Goal: Task Accomplishment & Management: Manage account settings

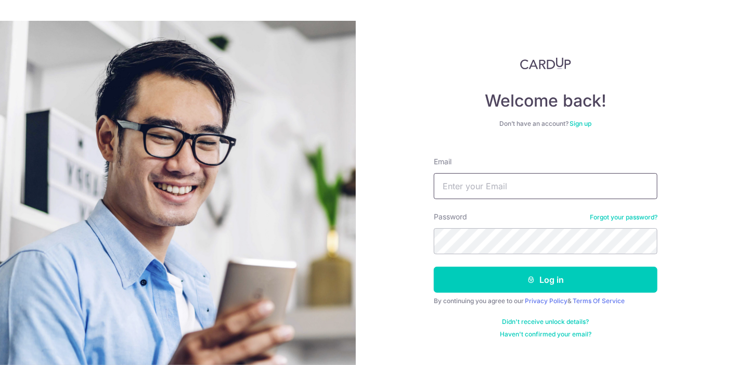
click at [485, 184] on input "Email" at bounding box center [546, 186] width 224 height 26
type input "[EMAIL_ADDRESS][DOMAIN_NAME]"
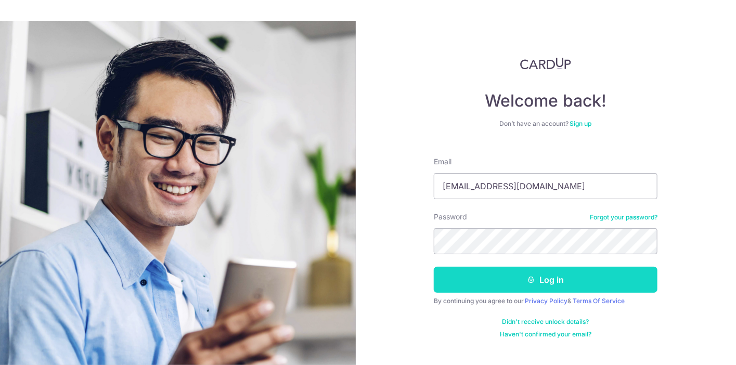
click at [540, 288] on button "Log in" at bounding box center [546, 280] width 224 height 26
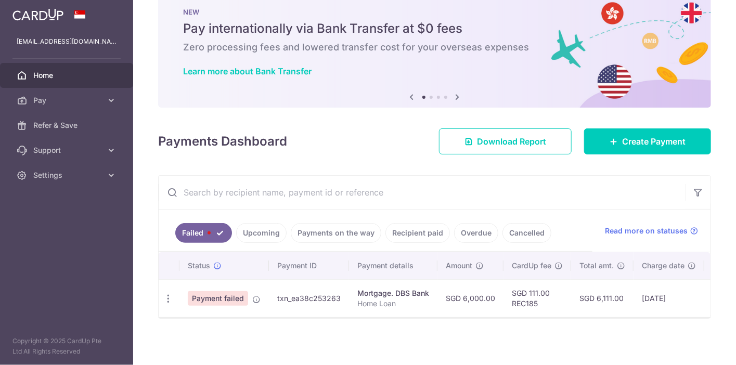
scroll to position [31, 0]
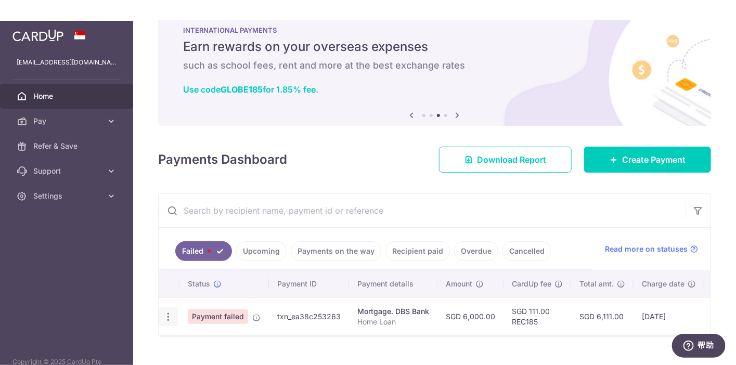
click at [164, 311] on icon "button" at bounding box center [168, 316] width 11 height 11
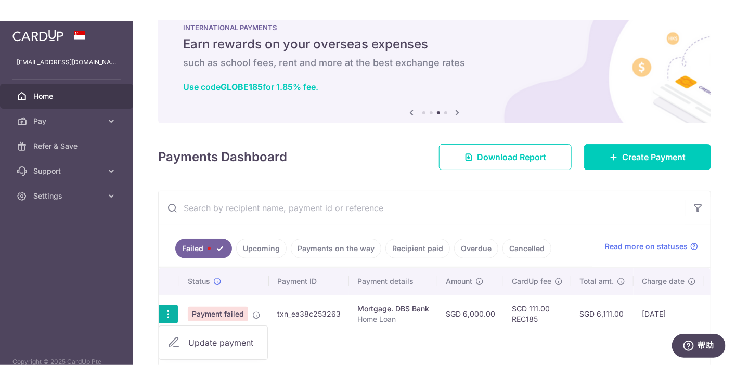
click at [231, 341] on span "Update payment" at bounding box center [223, 342] width 71 height 12
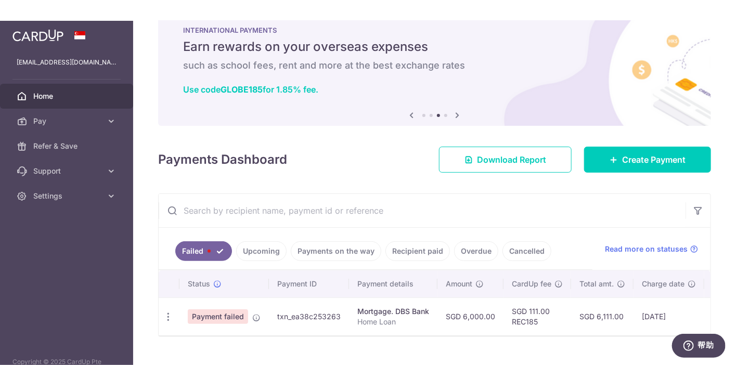
radio input "true"
type input "6,000.00"
type input "Home Loan"
type input "REC185"
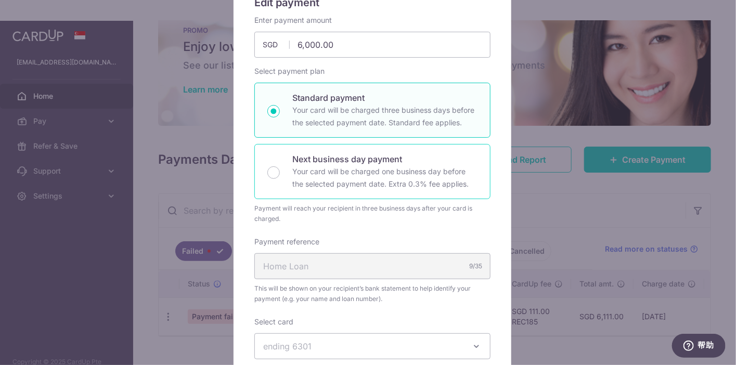
scroll to position [104, 0]
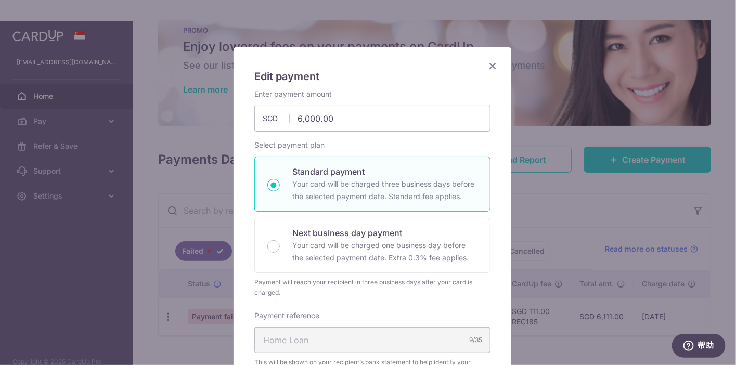
click at [302, 179] on p "Your card will be charged three business days before the selected payment date.…" at bounding box center [384, 190] width 185 height 25
click at [280, 179] on input "Standard payment Your card will be charged three business days before the selec…" at bounding box center [273, 185] width 12 height 12
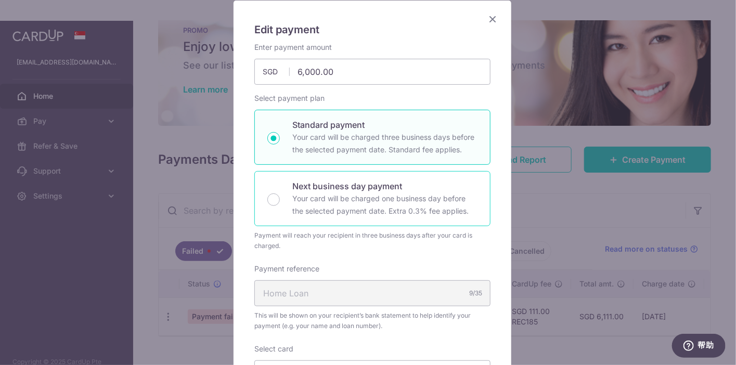
scroll to position [80, 0]
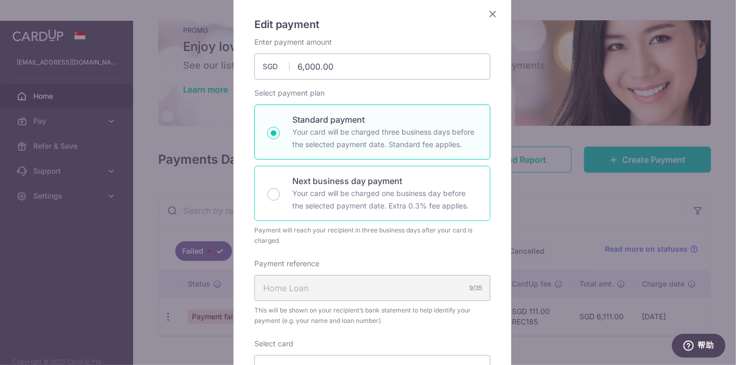
click at [292, 208] on p "Your card will be charged one business day before the selected payment date. Ex…" at bounding box center [384, 199] width 185 height 25
click at [280, 201] on input "Next business day payment Your card will be charged one business day before the…" at bounding box center [273, 194] width 12 height 12
radio input "false"
radio input "true"
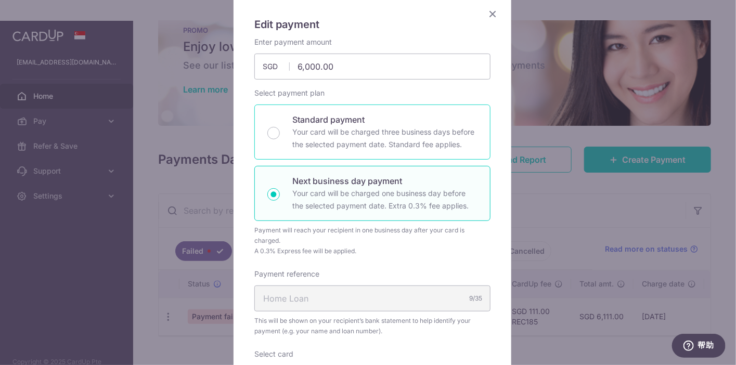
click at [317, 126] on p "Your card will be charged three business days before the selected payment date.…" at bounding box center [384, 138] width 185 height 25
click at [280, 127] on input "Standard payment Your card will be charged three business days before the selec…" at bounding box center [273, 133] width 12 height 12
radio input "true"
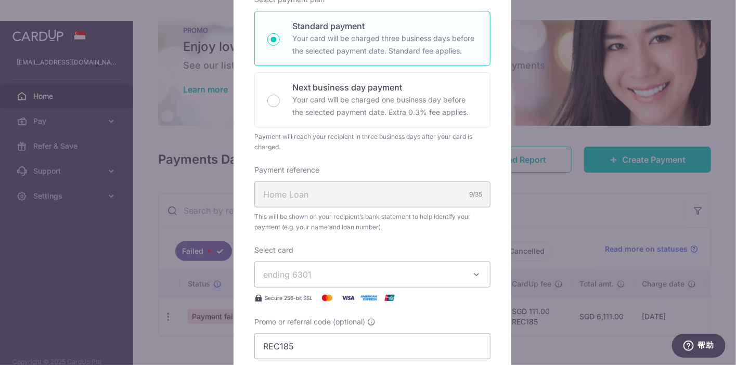
scroll to position [184, 0]
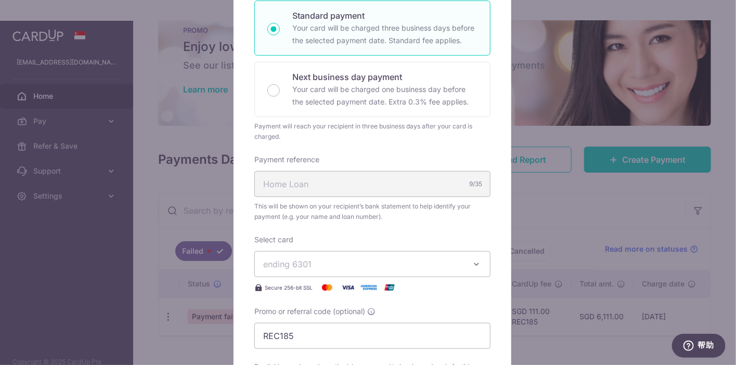
click at [303, 189] on div "Home Loan 9/35" at bounding box center [372, 184] width 236 height 26
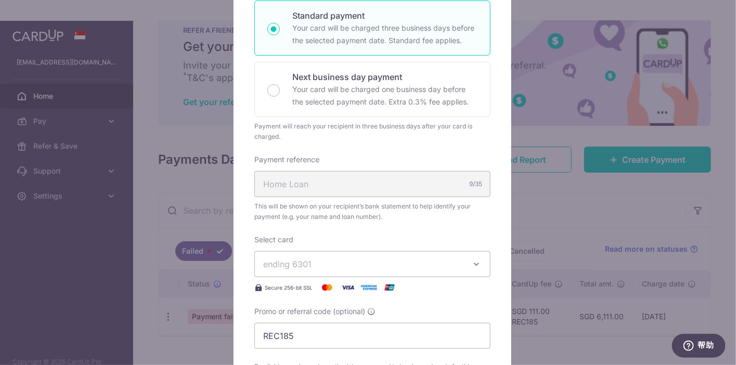
click at [304, 259] on span "ending 6301" at bounding box center [287, 264] width 48 height 10
click at [323, 227] on div "Enter payment amount 6,000.00 6000.00 SGD To change the payment amount, please …" at bounding box center [372, 168] width 236 height 470
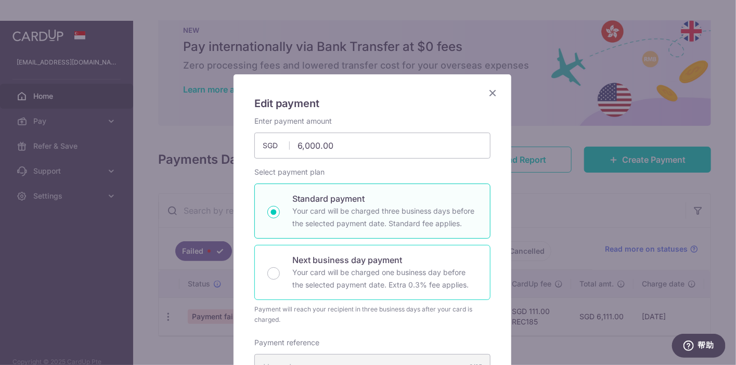
scroll to position [0, 0]
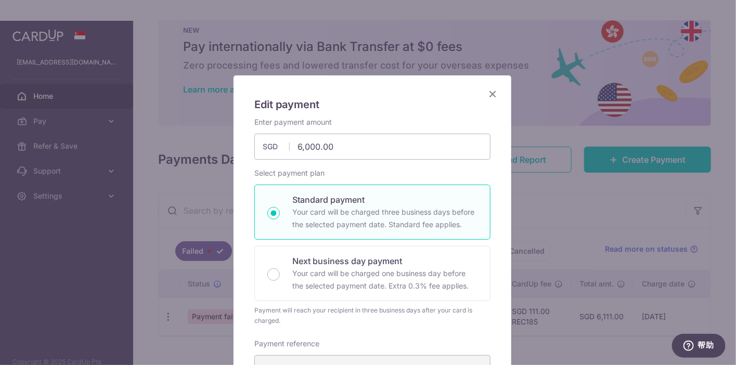
click at [491, 91] on icon "Close" at bounding box center [492, 93] width 12 height 13
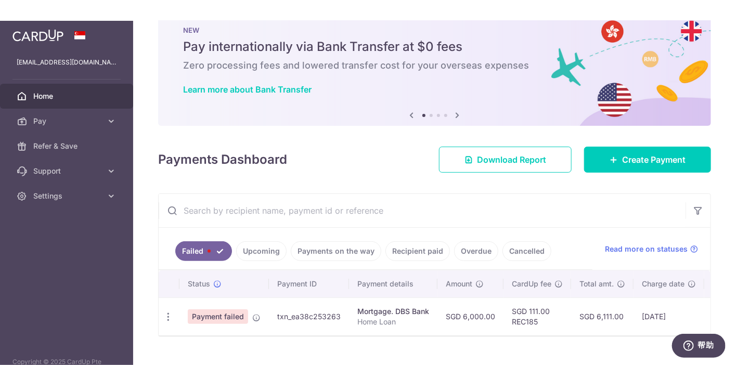
click at [664, 304] on td "26/09/2025" at bounding box center [668, 316] width 71 height 38
click at [604, 318] on td "SGD 6,111.00" at bounding box center [602, 316] width 62 height 38
click at [504, 314] on td "SGD 111.00 REC185" at bounding box center [537, 316] width 68 height 38
click at [460, 308] on td "SGD 6,000.00" at bounding box center [470, 316] width 66 height 38
click at [339, 312] on td "txn_ea38c253263" at bounding box center [309, 316] width 80 height 38
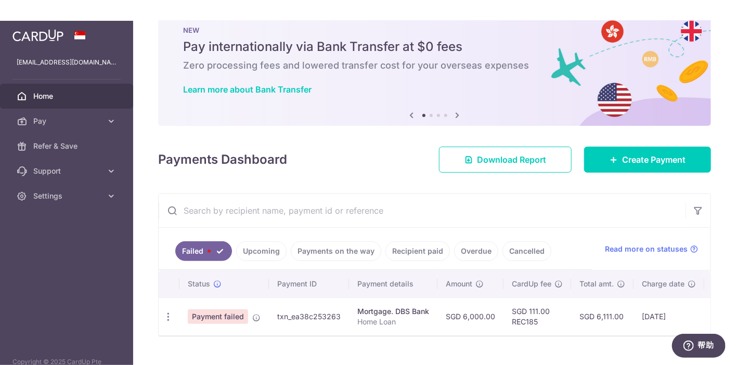
click at [324, 311] on td "txn_ea38c253263" at bounding box center [309, 316] width 80 height 38
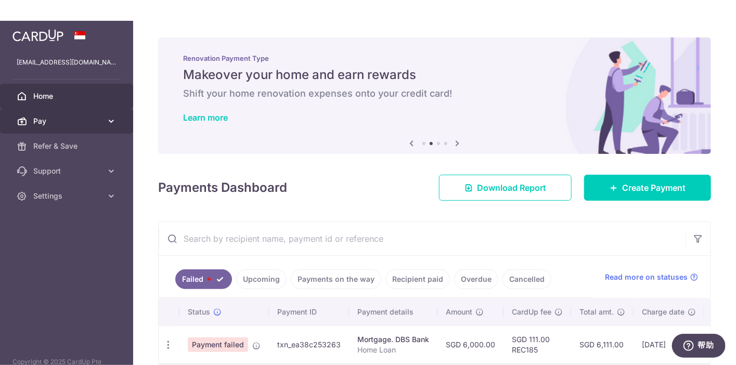
click at [50, 116] on span "Pay" at bounding box center [67, 121] width 69 height 10
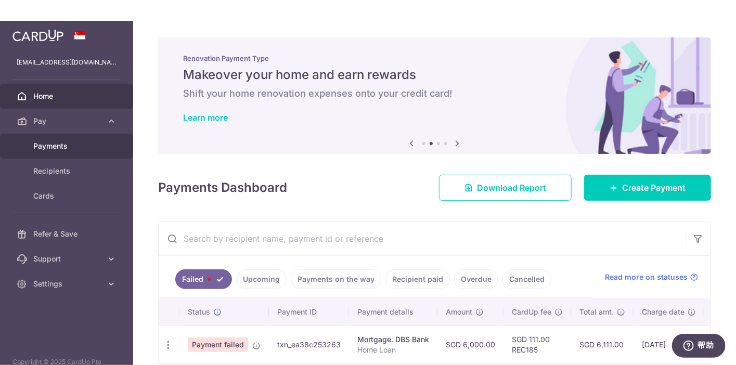
click at [72, 153] on link "Payments" at bounding box center [66, 146] width 133 height 25
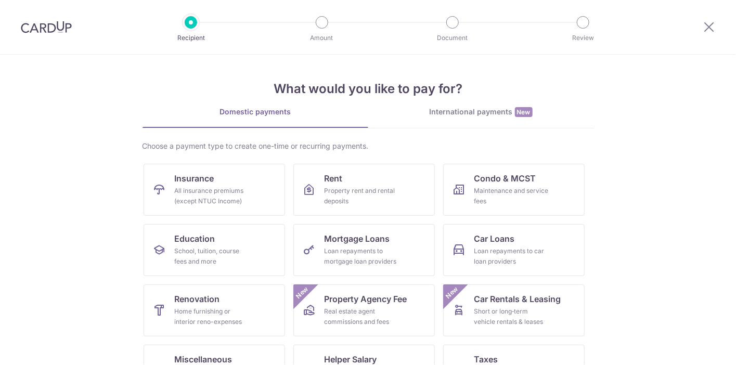
click at [33, 19] on div at bounding box center [46, 27] width 93 height 54
click at [38, 31] on img at bounding box center [46, 27] width 51 height 12
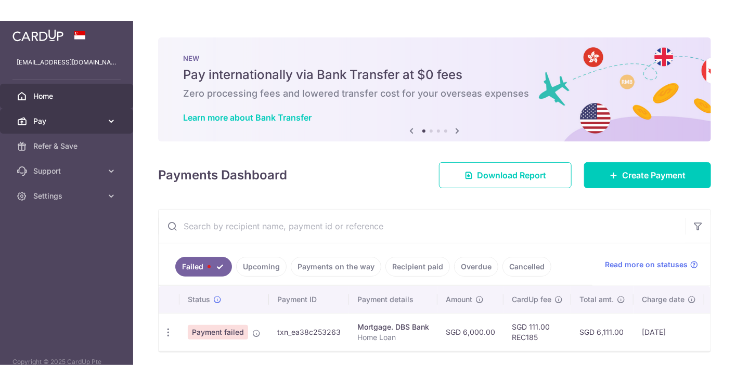
click at [85, 121] on span "Pay" at bounding box center [67, 121] width 69 height 10
click at [108, 125] on icon at bounding box center [111, 121] width 10 height 10
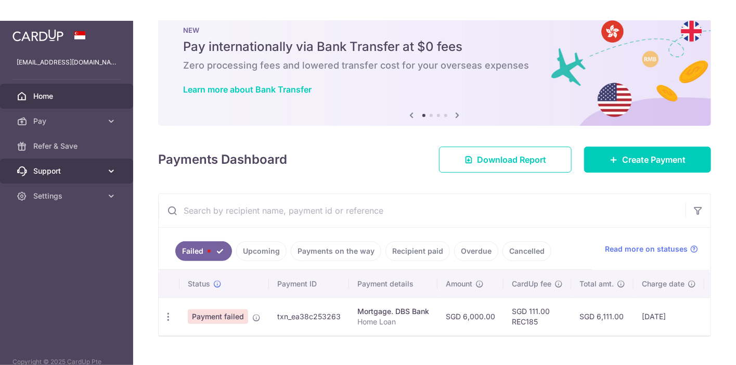
scroll to position [31, 0]
click at [109, 177] on link "Support" at bounding box center [66, 171] width 133 height 25
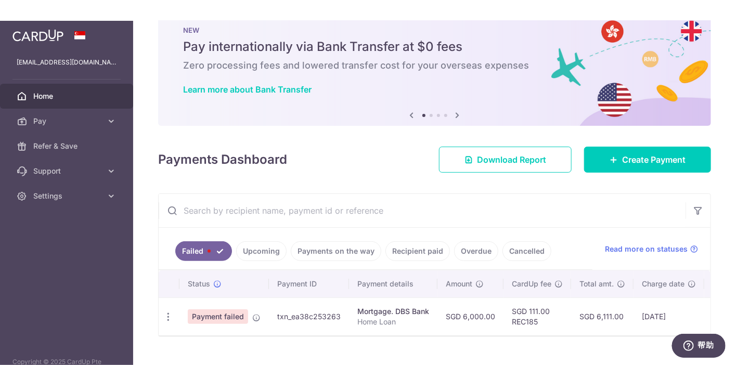
click at [231, 316] on span "Payment failed" at bounding box center [218, 316] width 60 height 15
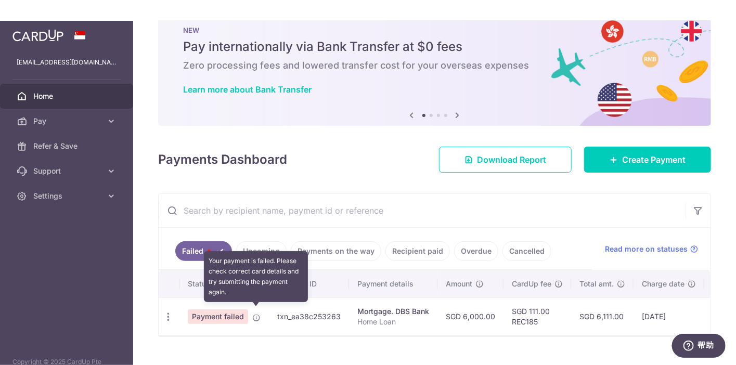
click at [258, 313] on icon at bounding box center [256, 317] width 8 height 8
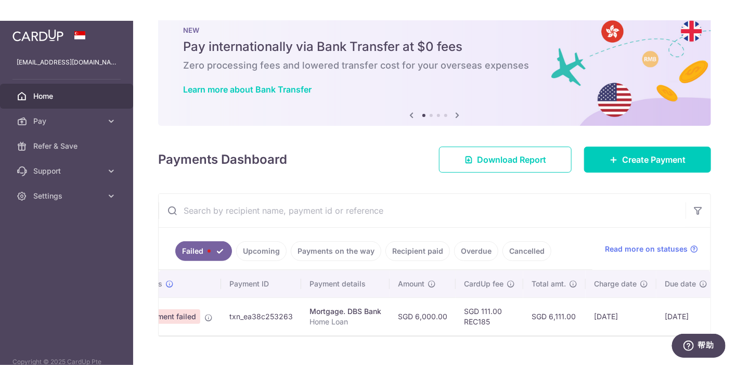
scroll to position [0, 0]
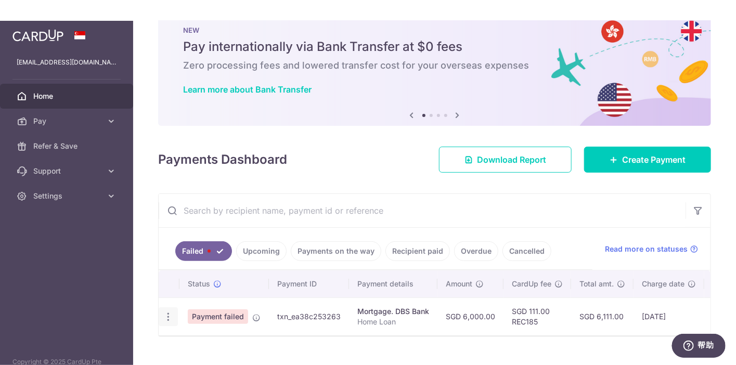
click at [168, 314] on icon "button" at bounding box center [168, 316] width 11 height 11
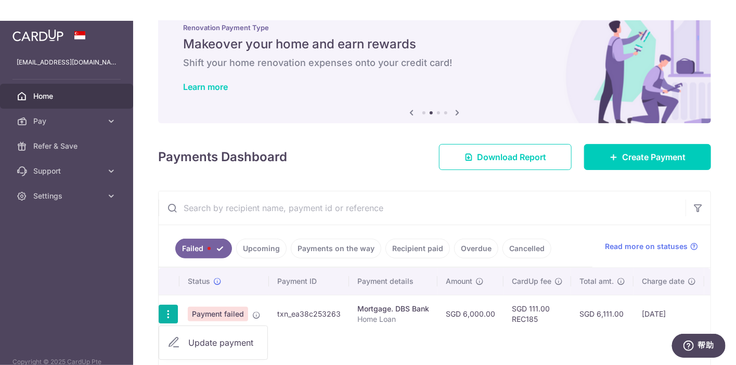
click at [200, 337] on span "Update payment" at bounding box center [223, 342] width 71 height 12
radio input "true"
type input "6,000.00"
type input "Home Loan"
type input "REC185"
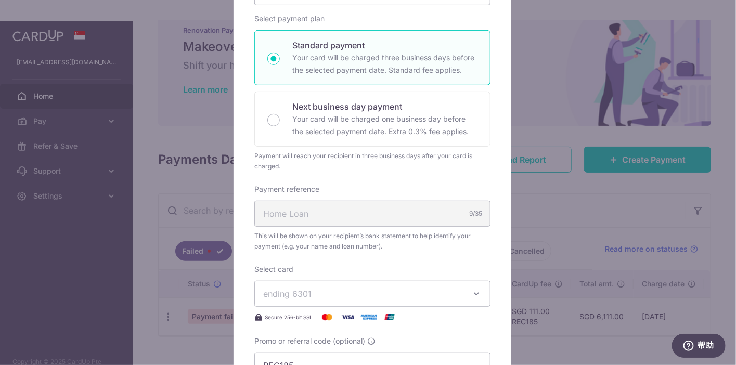
scroll to position [156, 0]
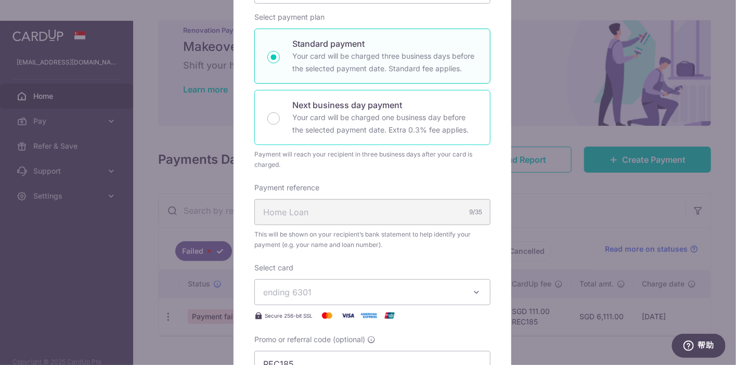
click at [313, 104] on p "Next business day payment" at bounding box center [384, 105] width 185 height 12
click at [280, 112] on input "Next business day payment Your card will be charged one business day before the…" at bounding box center [273, 118] width 12 height 12
radio input "false"
radio input "true"
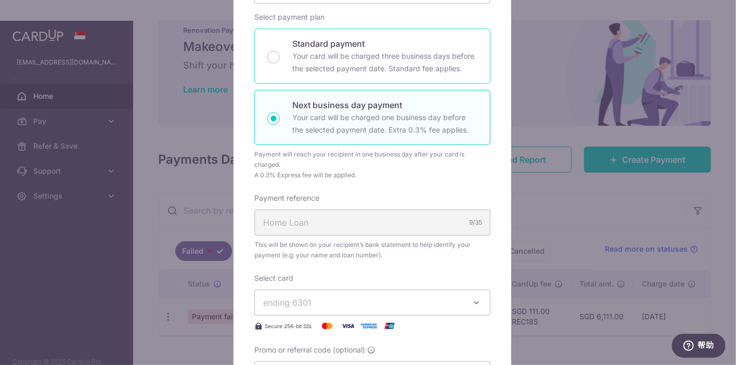
click at [319, 57] on p "Your card will be charged three business days before the selected payment date.…" at bounding box center [384, 62] width 185 height 25
click at [280, 57] on input "Standard payment Your card will be charged three business days before the selec…" at bounding box center [273, 57] width 12 height 12
radio input "true"
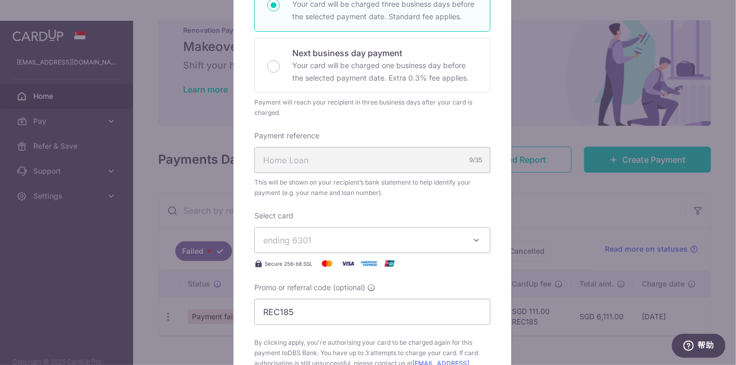
click at [359, 159] on div "Home Loan 9/35" at bounding box center [372, 160] width 236 height 26
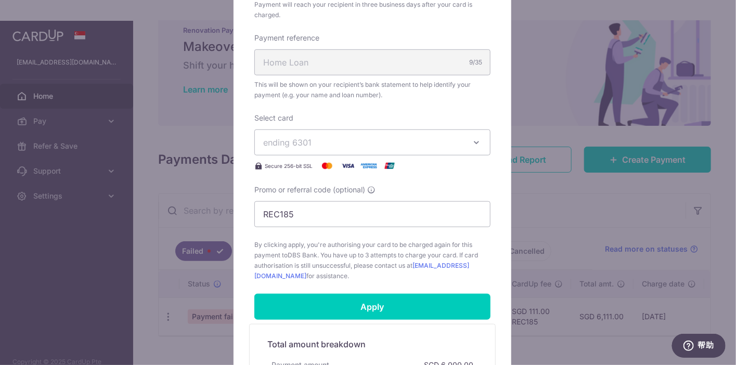
scroll to position [312, 0]
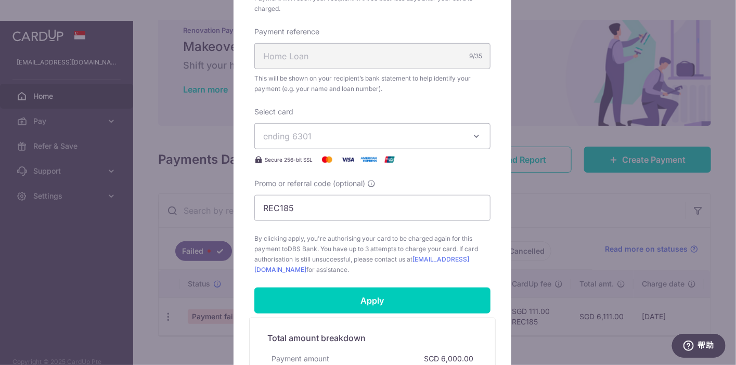
click at [344, 139] on span "ending 6301" at bounding box center [363, 136] width 200 height 12
click at [353, 134] on span "ending 6301" at bounding box center [363, 136] width 200 height 12
click at [366, 110] on div "Select card ending 6301 **** 6301 Secure 256-bit SSL" at bounding box center [372, 136] width 236 height 59
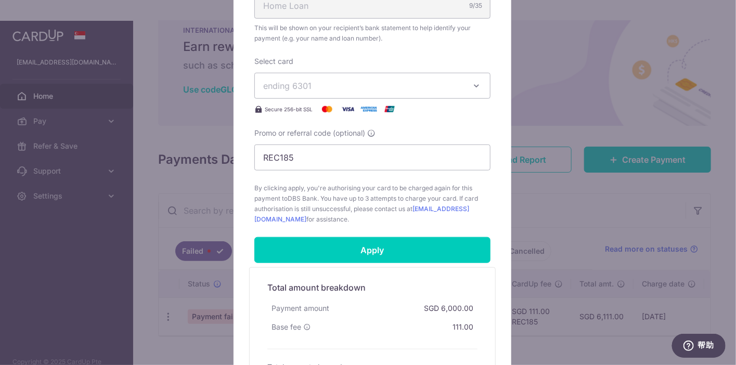
scroll to position [364, 0]
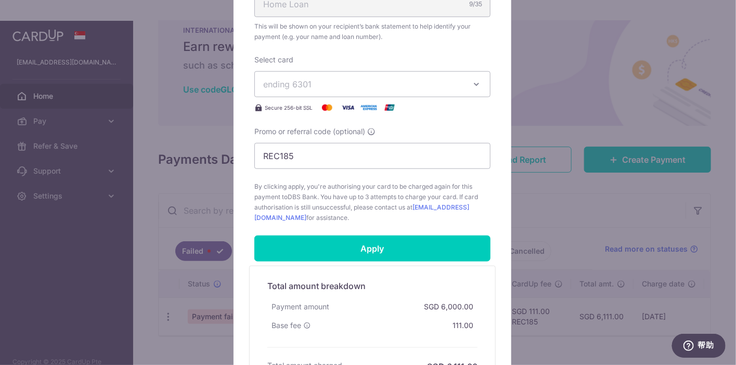
click at [343, 202] on span "By clicking apply, you're authorising your card to be charged again for this pa…" at bounding box center [372, 202] width 236 height 42
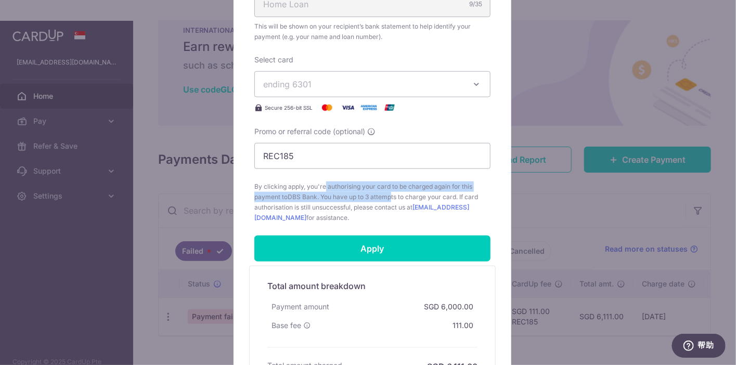
drag, startPoint x: 271, startPoint y: 186, endPoint x: 347, endPoint y: 202, distance: 78.1
click at [388, 200] on span "By clicking apply, you're authorising your card to be charged again for this pa…" at bounding box center [372, 202] width 236 height 42
click at [315, 198] on span "By clicking apply, you're authorising your card to be charged again for this pa…" at bounding box center [372, 202] width 236 height 42
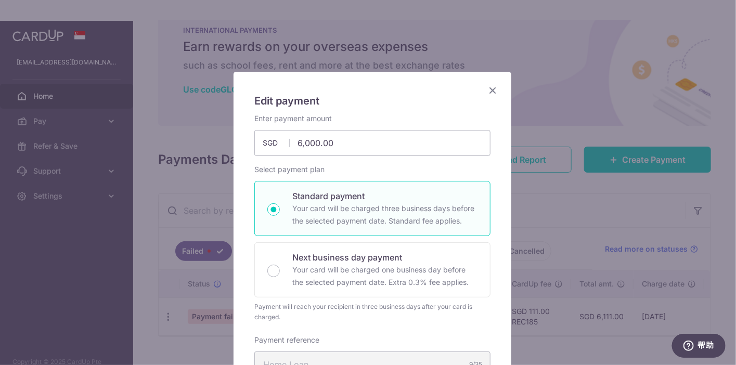
scroll to position [0, 0]
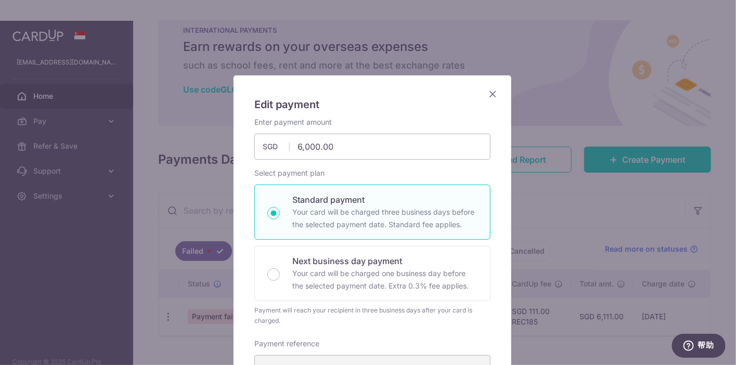
click at [487, 91] on icon "Close" at bounding box center [492, 93] width 12 height 13
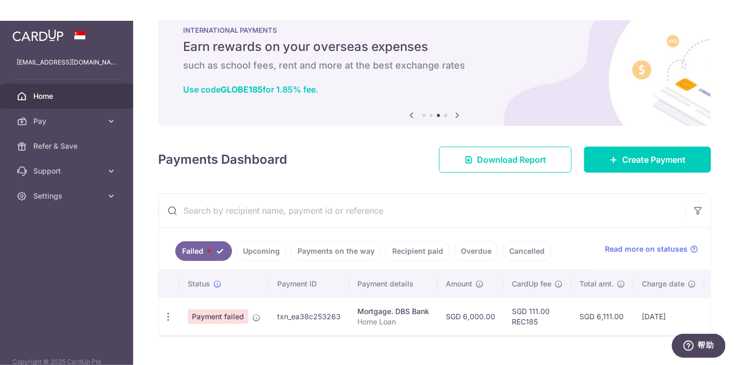
click at [615, 306] on td "SGD 6,111.00" at bounding box center [602, 316] width 62 height 38
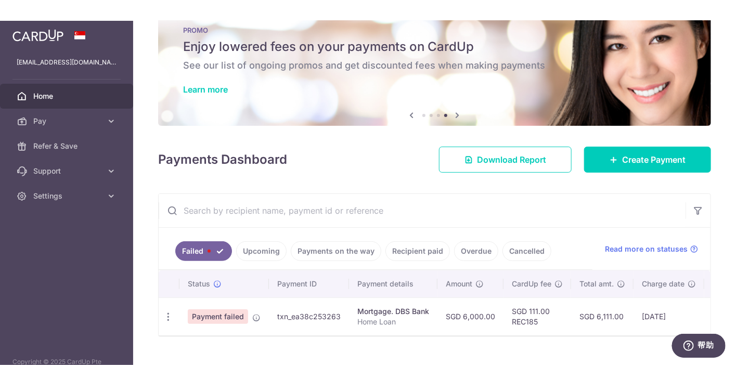
click at [659, 310] on td "26/09/2025" at bounding box center [668, 316] width 71 height 38
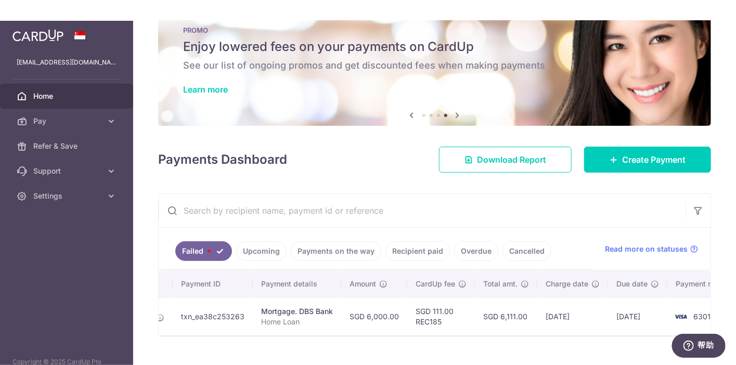
scroll to position [0, 131]
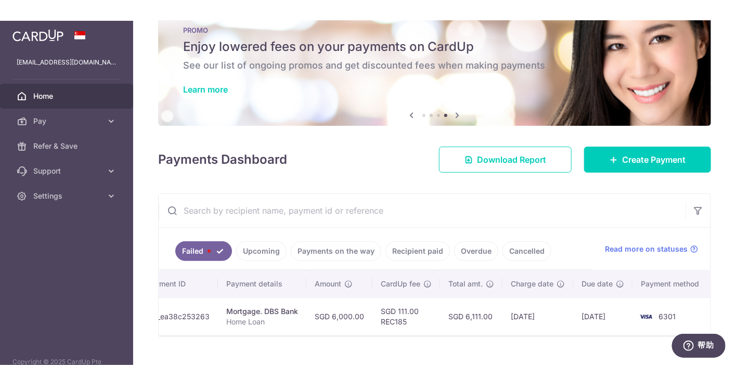
click at [680, 306] on td "6301" at bounding box center [671, 316] width 79 height 38
click at [658, 312] on span "6301" at bounding box center [666, 316] width 17 height 9
click at [601, 310] on td "01/10/2025" at bounding box center [602, 316] width 59 height 38
click at [552, 308] on td "26/09/2025" at bounding box center [537, 316] width 71 height 38
click at [509, 309] on td "26/09/2025" at bounding box center [537, 316] width 71 height 38
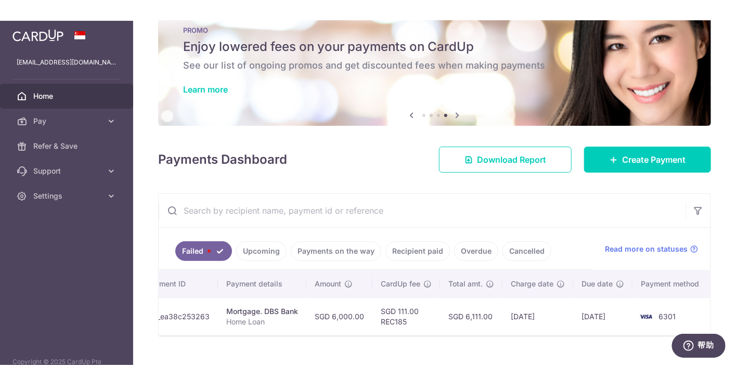
click at [258, 244] on link "Upcoming" at bounding box center [261, 251] width 50 height 20
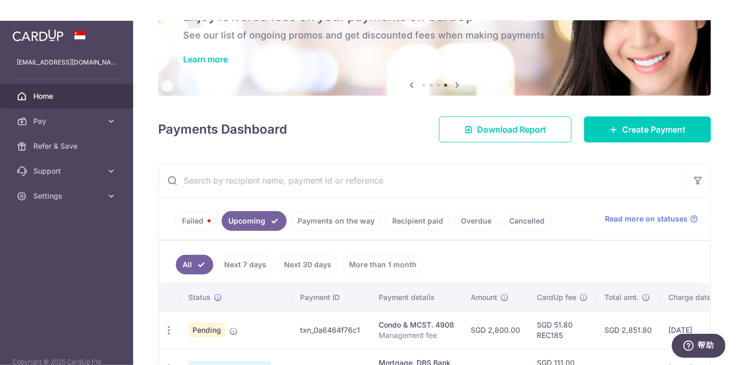
scroll to position [149, 0]
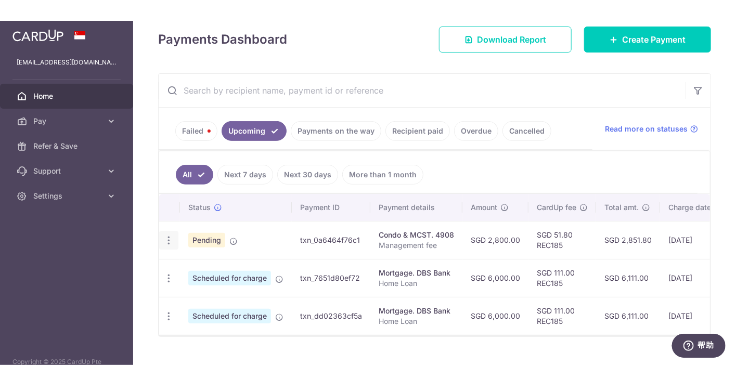
click at [169, 235] on icon "button" at bounding box center [168, 240] width 11 height 11
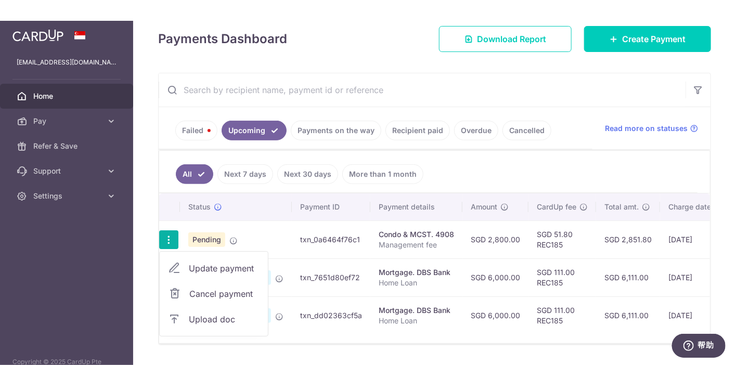
click at [215, 262] on span "Update payment" at bounding box center [224, 268] width 71 height 12
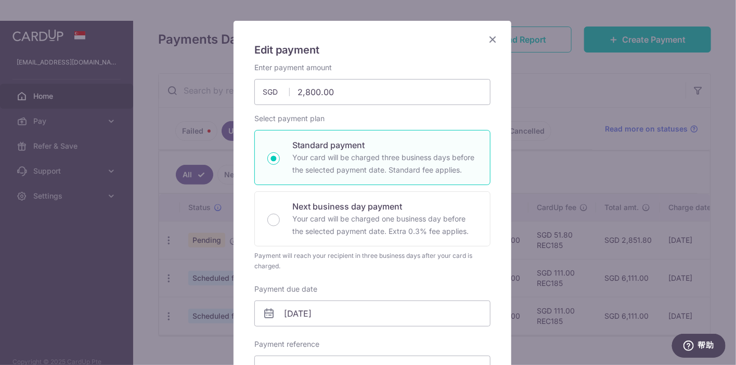
scroll to position [52, 0]
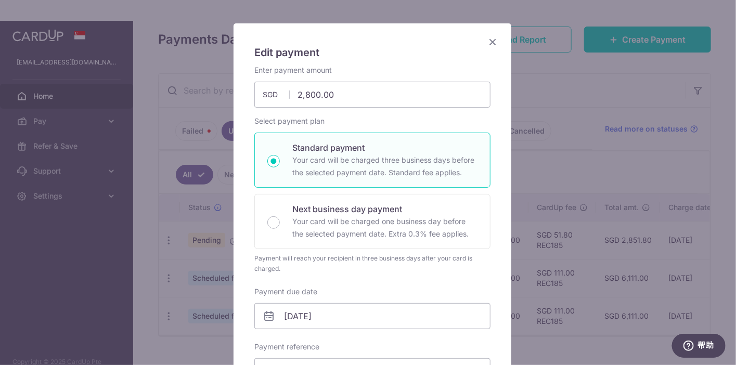
click at [488, 40] on icon "Close" at bounding box center [492, 41] width 12 height 13
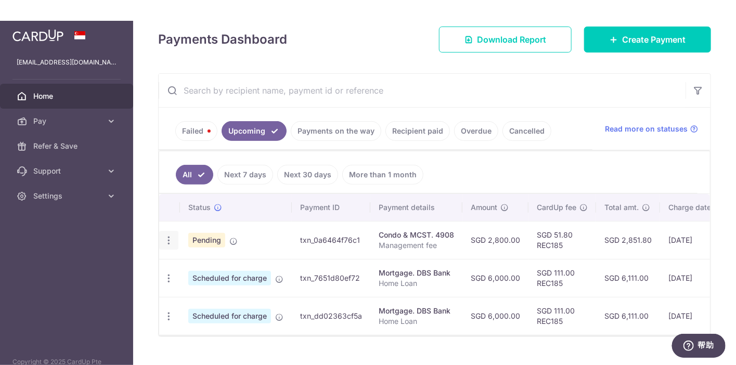
click at [170, 236] on icon "button" at bounding box center [168, 240] width 11 height 11
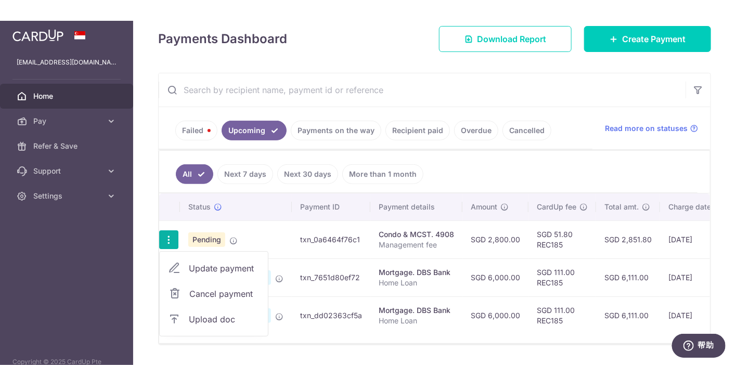
click at [422, 250] on td "Condo & MCST. 4908 Management fee" at bounding box center [416, 239] width 92 height 38
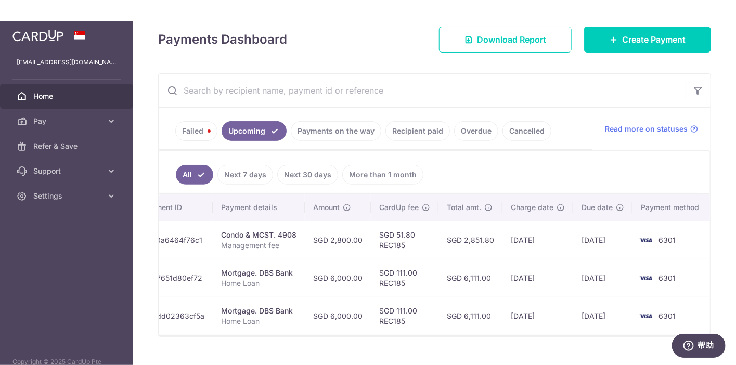
scroll to position [0, 0]
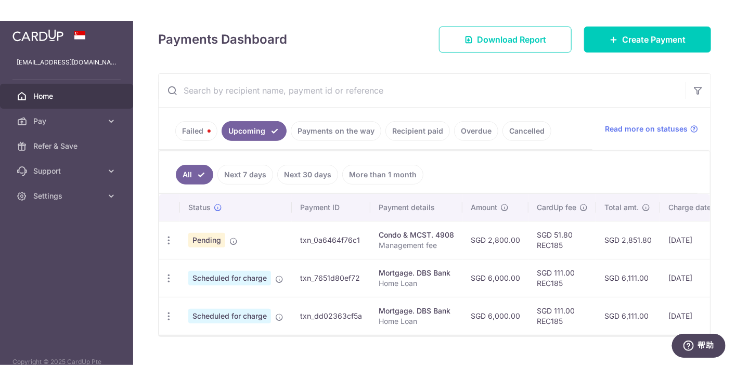
click at [199, 126] on link "Failed" at bounding box center [196, 131] width 42 height 20
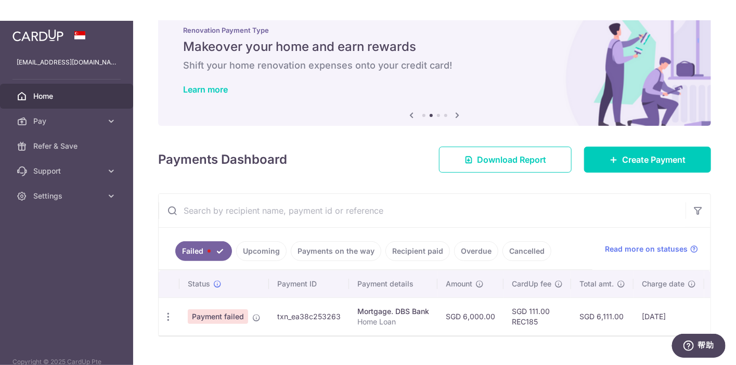
click at [259, 244] on link "Upcoming" at bounding box center [261, 251] width 50 height 20
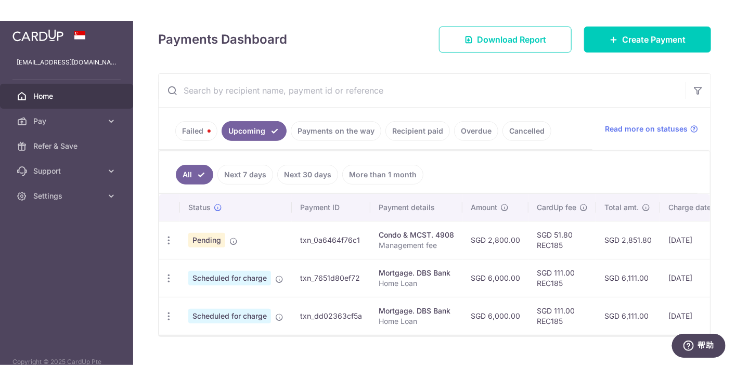
scroll to position [149, 0]
click at [195, 129] on link "Failed" at bounding box center [196, 131] width 42 height 20
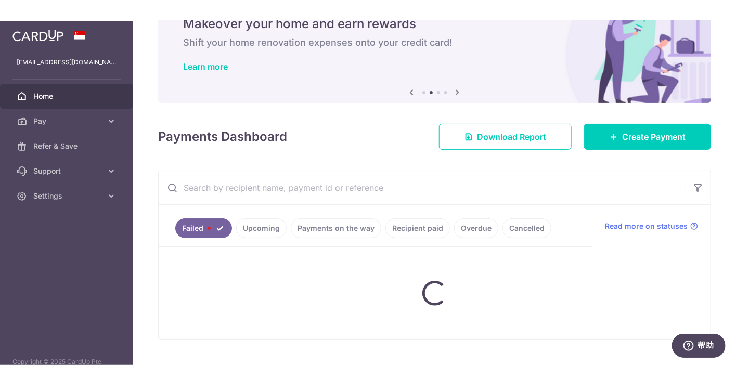
scroll to position [31, 0]
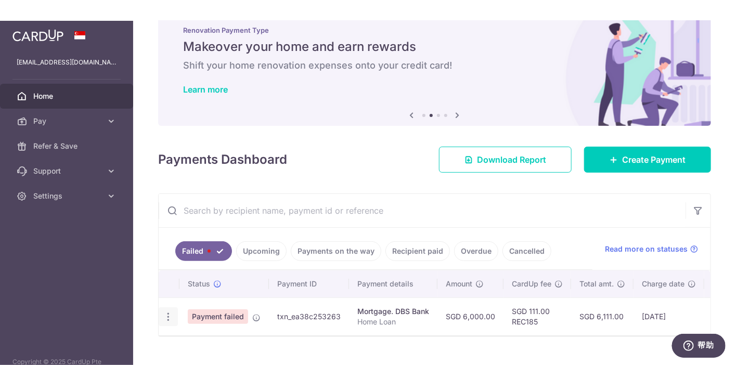
click at [164, 316] on icon "button" at bounding box center [168, 316] width 11 height 11
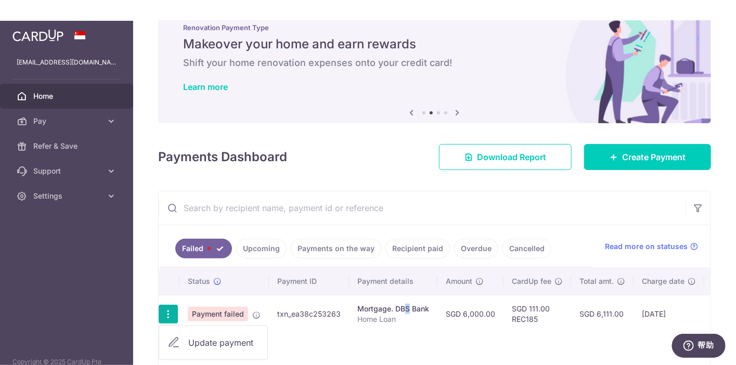
click at [371, 306] on div "Mortgage. DBS Bank" at bounding box center [393, 309] width 72 height 10
